Goal: Task Accomplishment & Management: Use online tool/utility

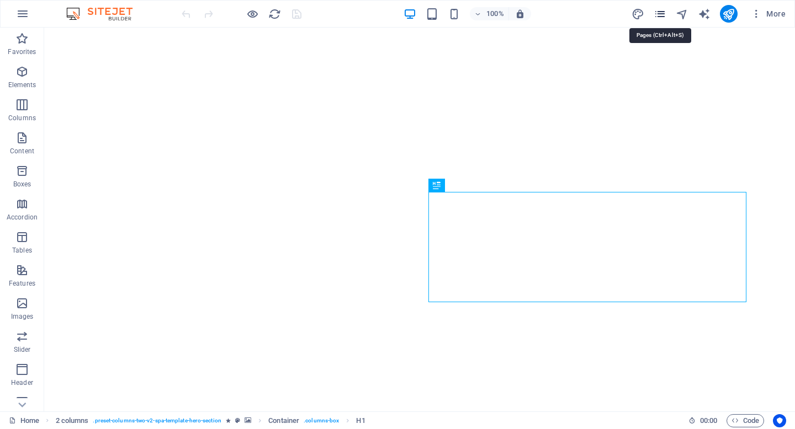
click at [662, 15] on icon "pages" at bounding box center [659, 14] width 13 height 13
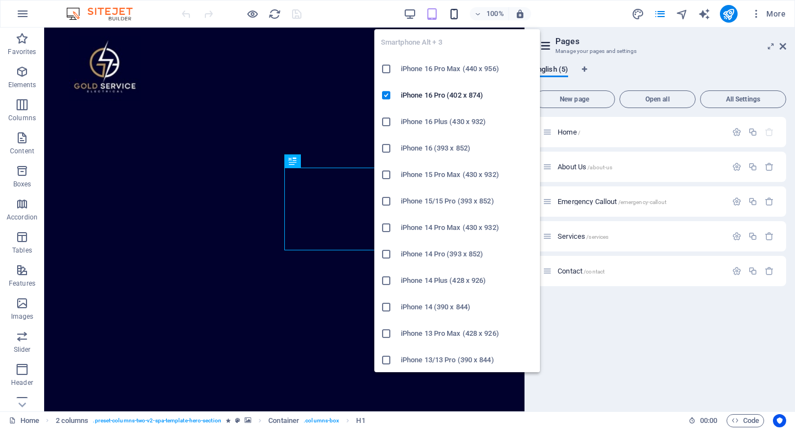
click at [452, 19] on icon "button" at bounding box center [454, 14] width 13 height 13
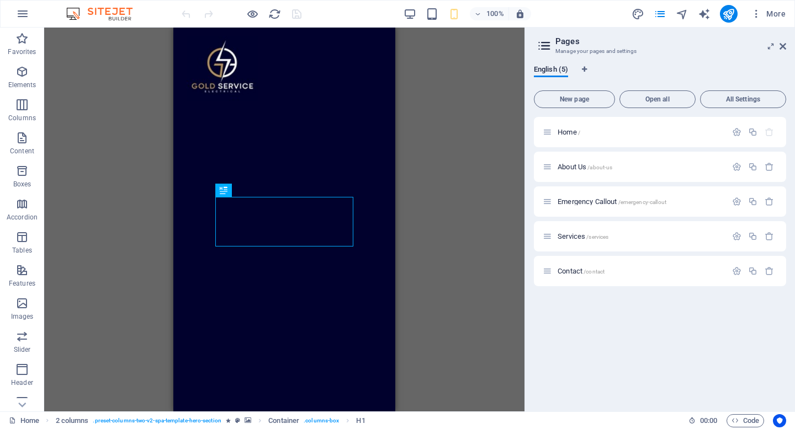
click at [124, 151] on div "Drag here to replace the existing content. Press “Ctrl” if you want to create a…" at bounding box center [284, 220] width 480 height 384
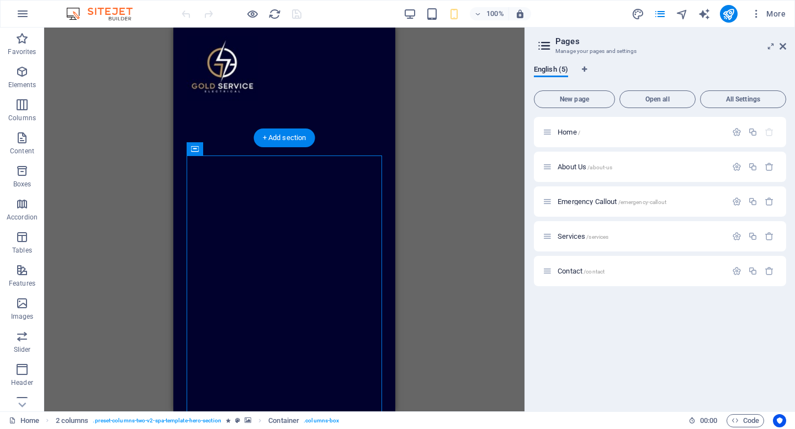
click at [176, 163] on figure at bounding box center [284, 303] width 222 height 331
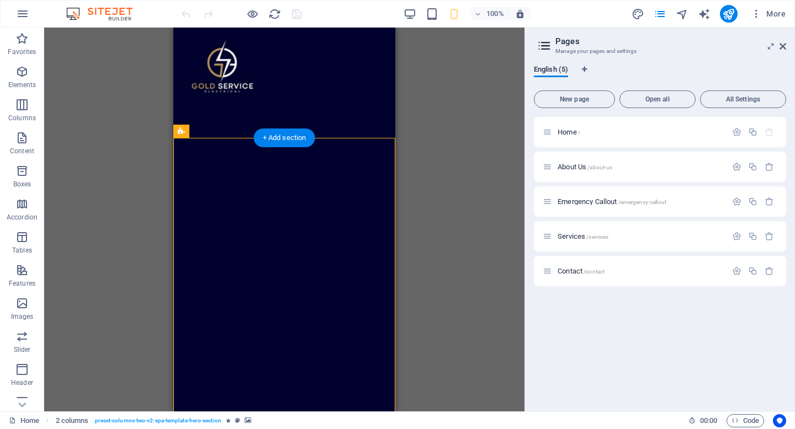
click at [178, 161] on figure at bounding box center [284, 303] width 222 height 331
select select "px"
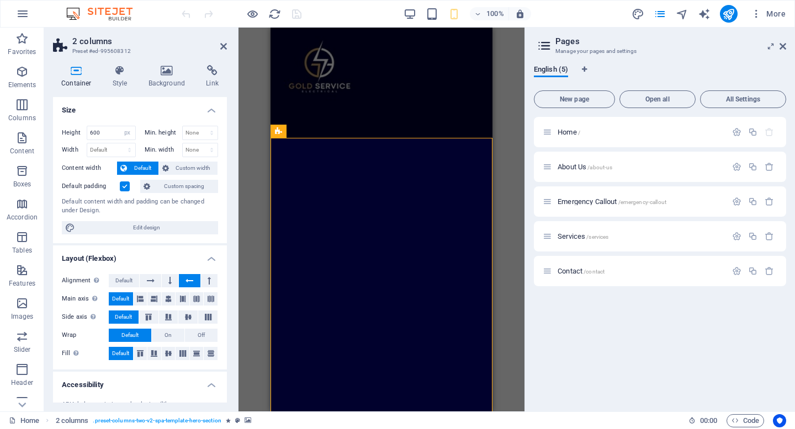
scroll to position [122, 0]
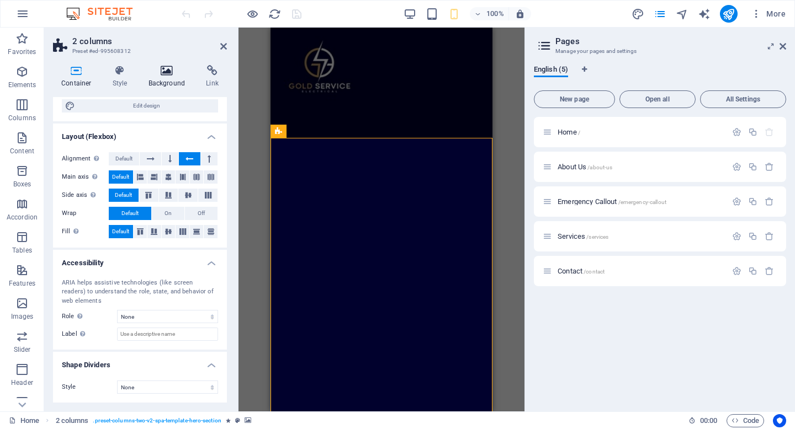
click at [160, 71] on icon at bounding box center [167, 70] width 54 height 11
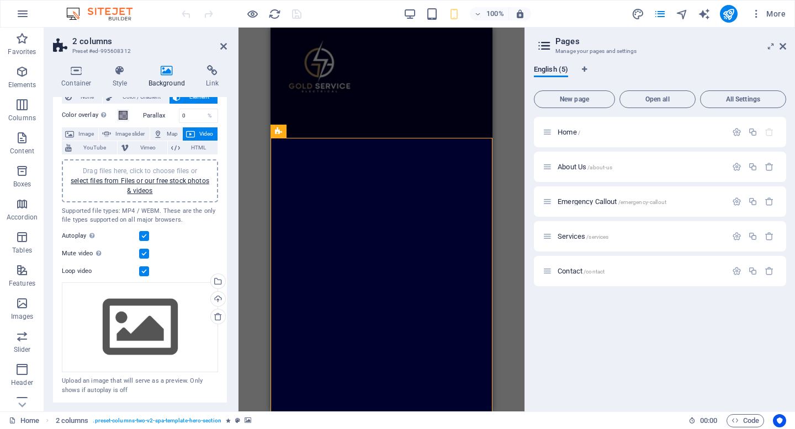
scroll to position [0, 0]
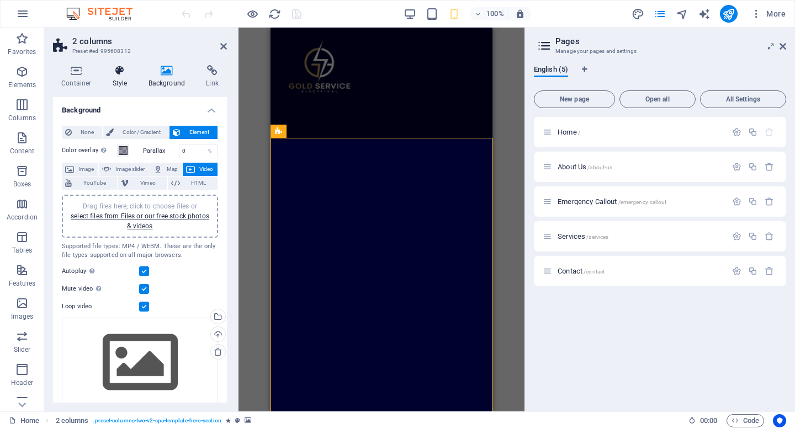
click at [130, 78] on h4 "Style" at bounding box center [122, 76] width 36 height 23
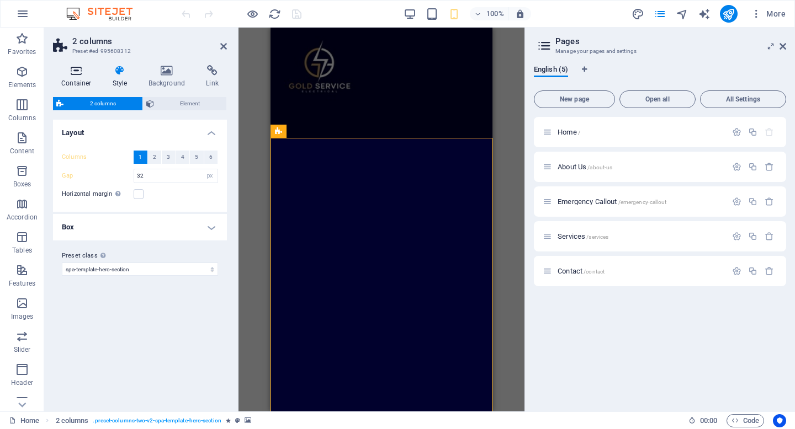
click at [81, 71] on icon at bounding box center [76, 70] width 47 height 11
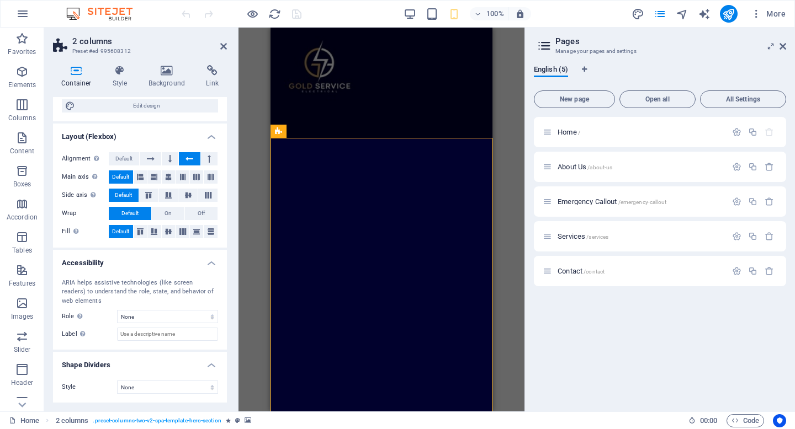
click at [786, 43] on aside "Pages Manage your pages and settings English (5) New page Open all All Settings…" at bounding box center [659, 220] width 270 height 384
click at [784, 44] on icon at bounding box center [782, 46] width 7 height 9
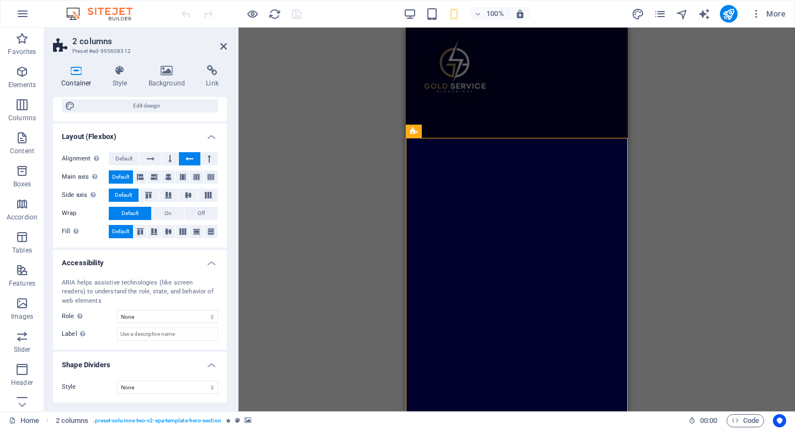
click at [666, 96] on div "Drag here to replace the existing content. Press “Ctrl” if you want to create a…" at bounding box center [516, 220] width 556 height 384
